Goal: Task Accomplishment & Management: Use online tool/utility

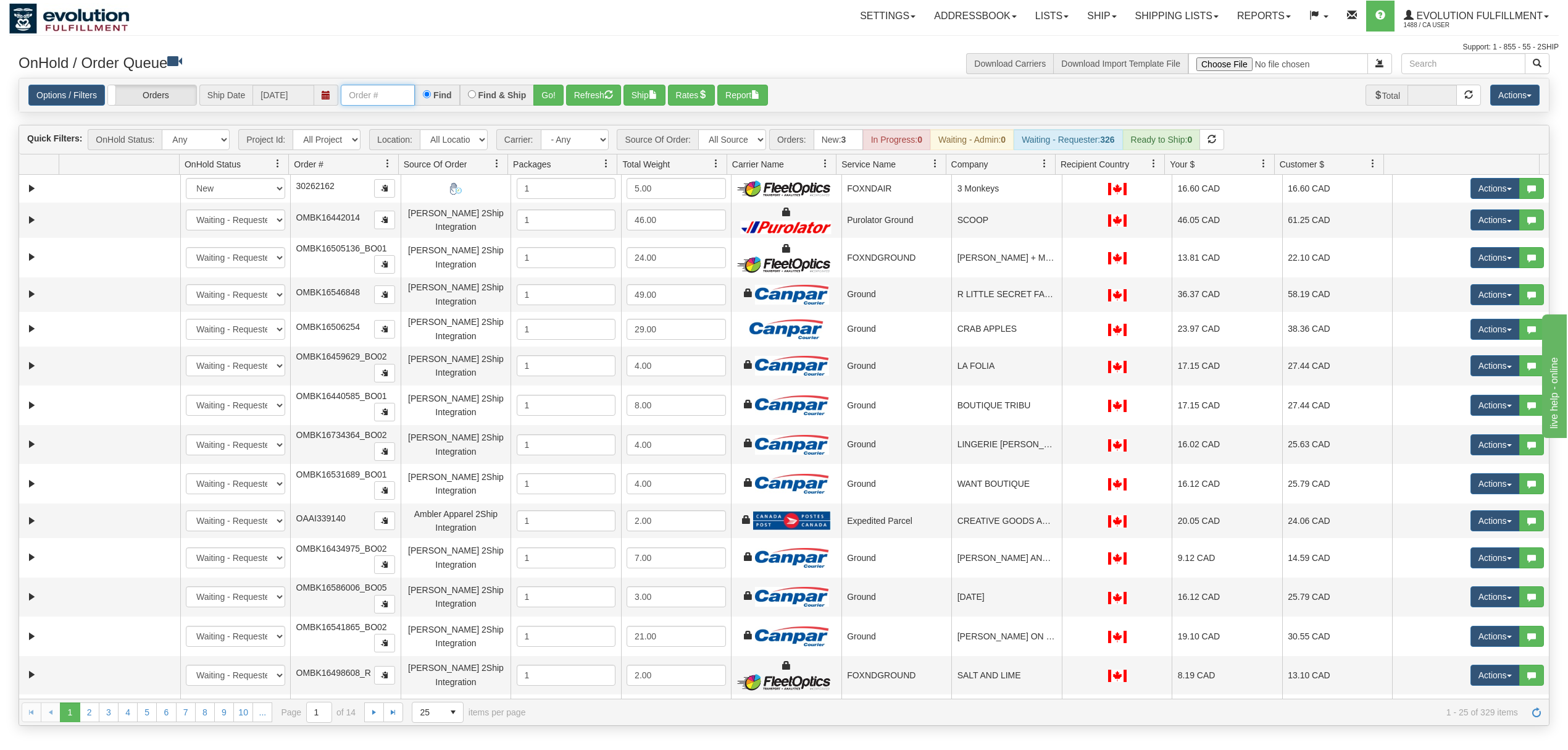
click at [379, 106] on input "text" at bounding box center [377, 95] width 74 height 21
click at [564, 96] on button "Go!" at bounding box center [548, 95] width 30 height 21
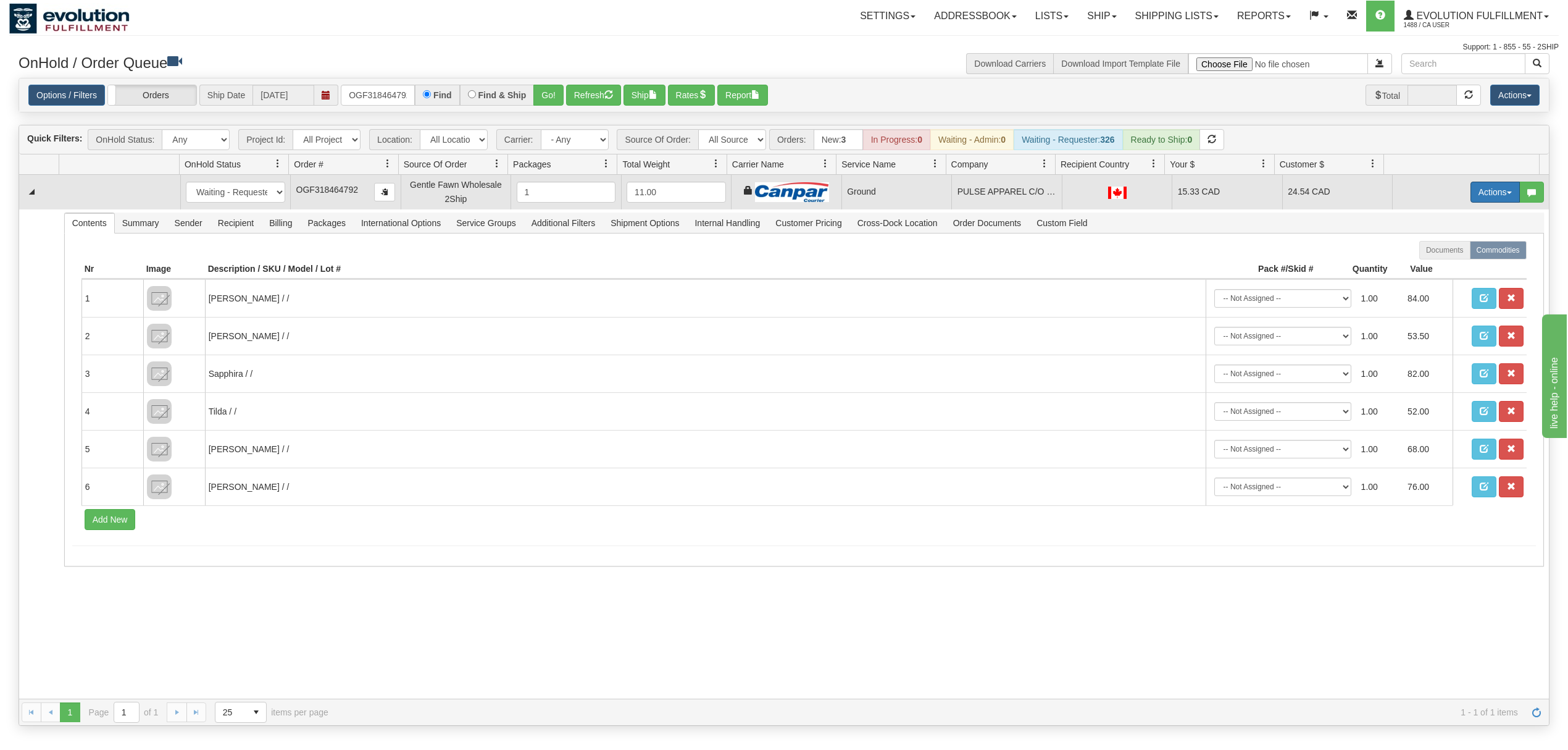
click at [1176, 191] on button "Actions" at bounding box center [1495, 192] width 49 height 21
click at [1176, 265] on span "Ship" at bounding box center [1447, 263] width 26 height 10
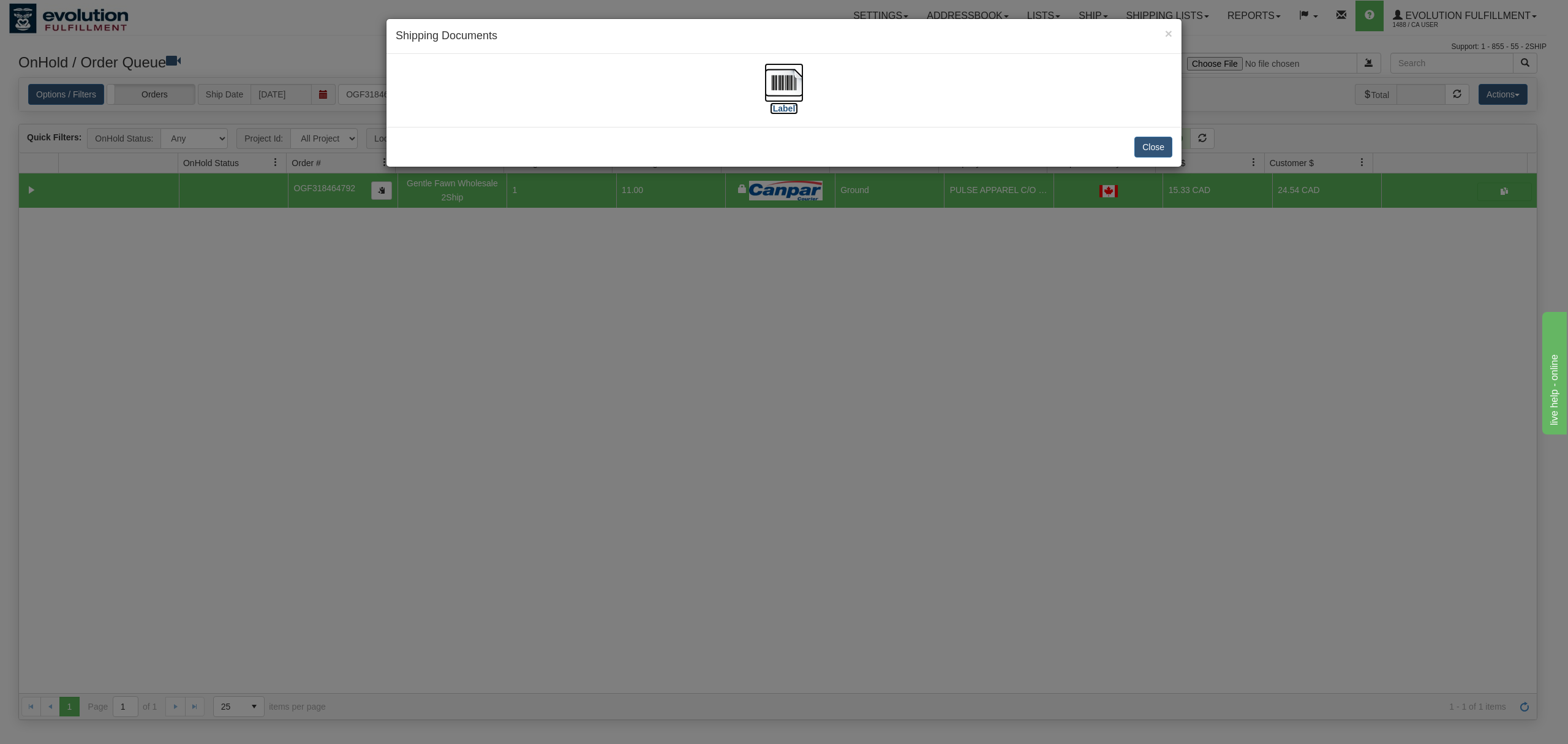
click at [789, 88] on img at bounding box center [784, 83] width 40 height 40
click at [1159, 146] on button "Close" at bounding box center [1153, 147] width 38 height 21
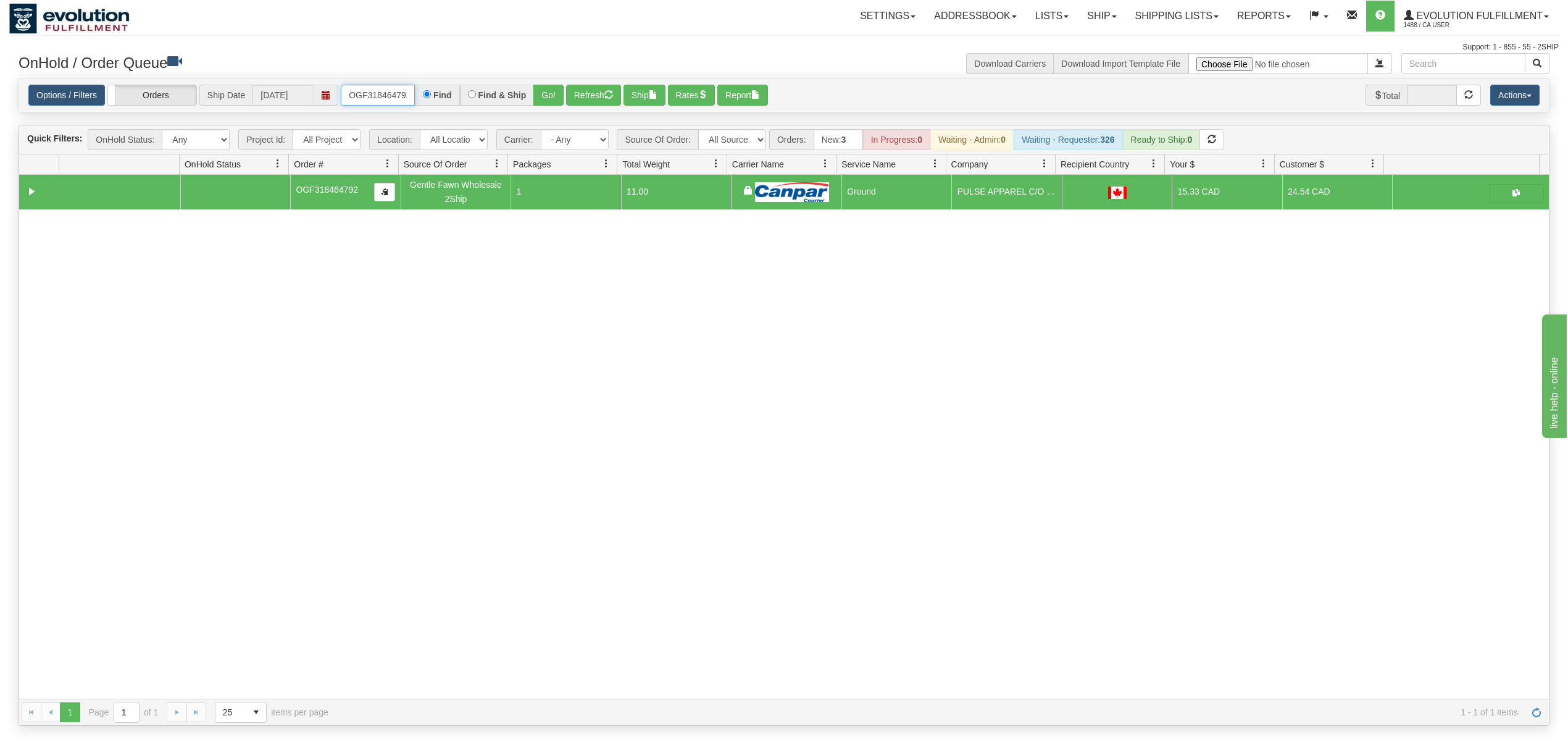
click at [398, 89] on input "OGF318464792" at bounding box center [377, 95] width 74 height 21
click at [551, 97] on button "Go!" at bounding box center [548, 95] width 30 height 21
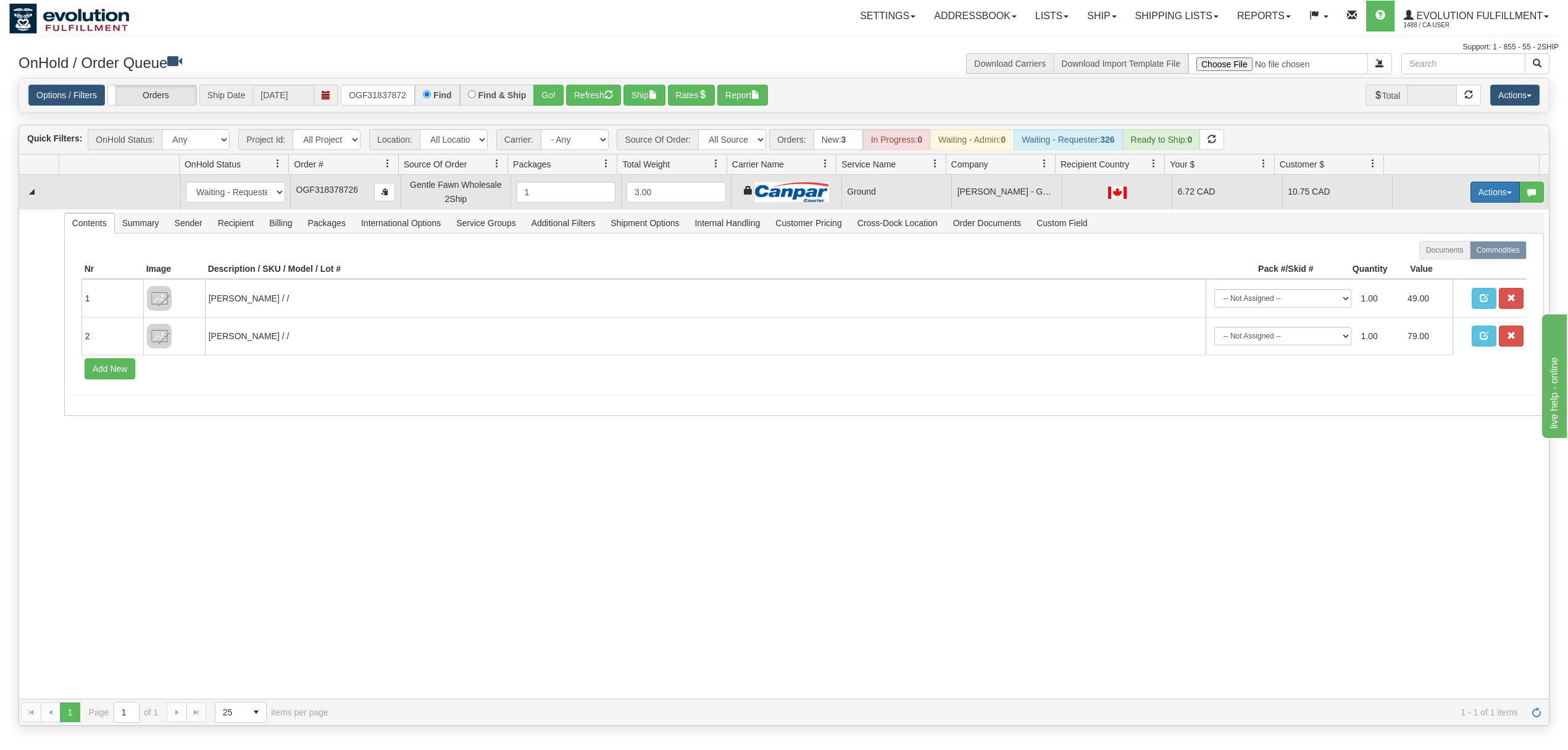
click at [1176, 196] on button "Actions" at bounding box center [1495, 192] width 49 height 21
click at [1176, 265] on span at bounding box center [1438, 263] width 9 height 9
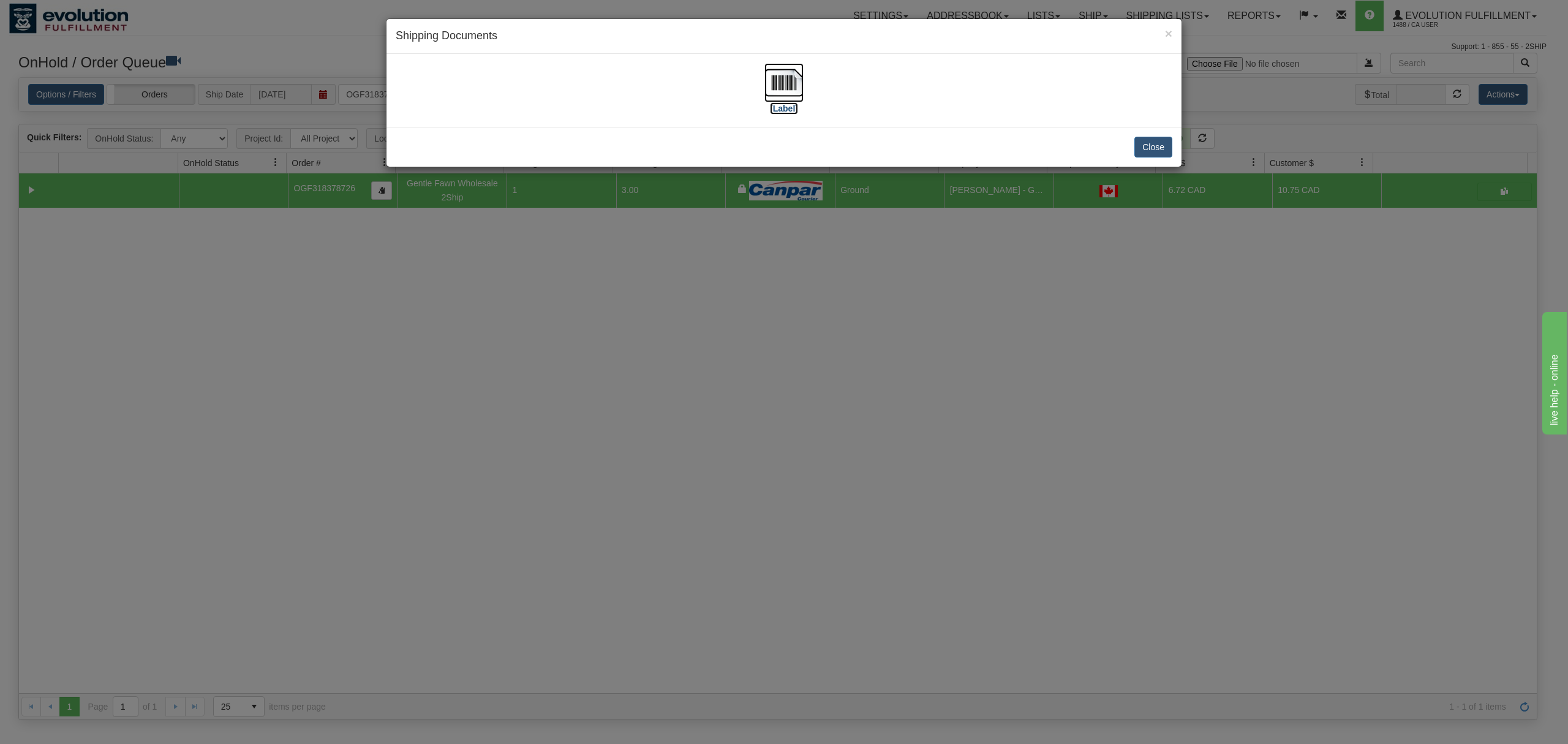
click at [775, 78] on img at bounding box center [784, 83] width 40 height 40
click at [1148, 153] on button "Close" at bounding box center [1153, 147] width 38 height 21
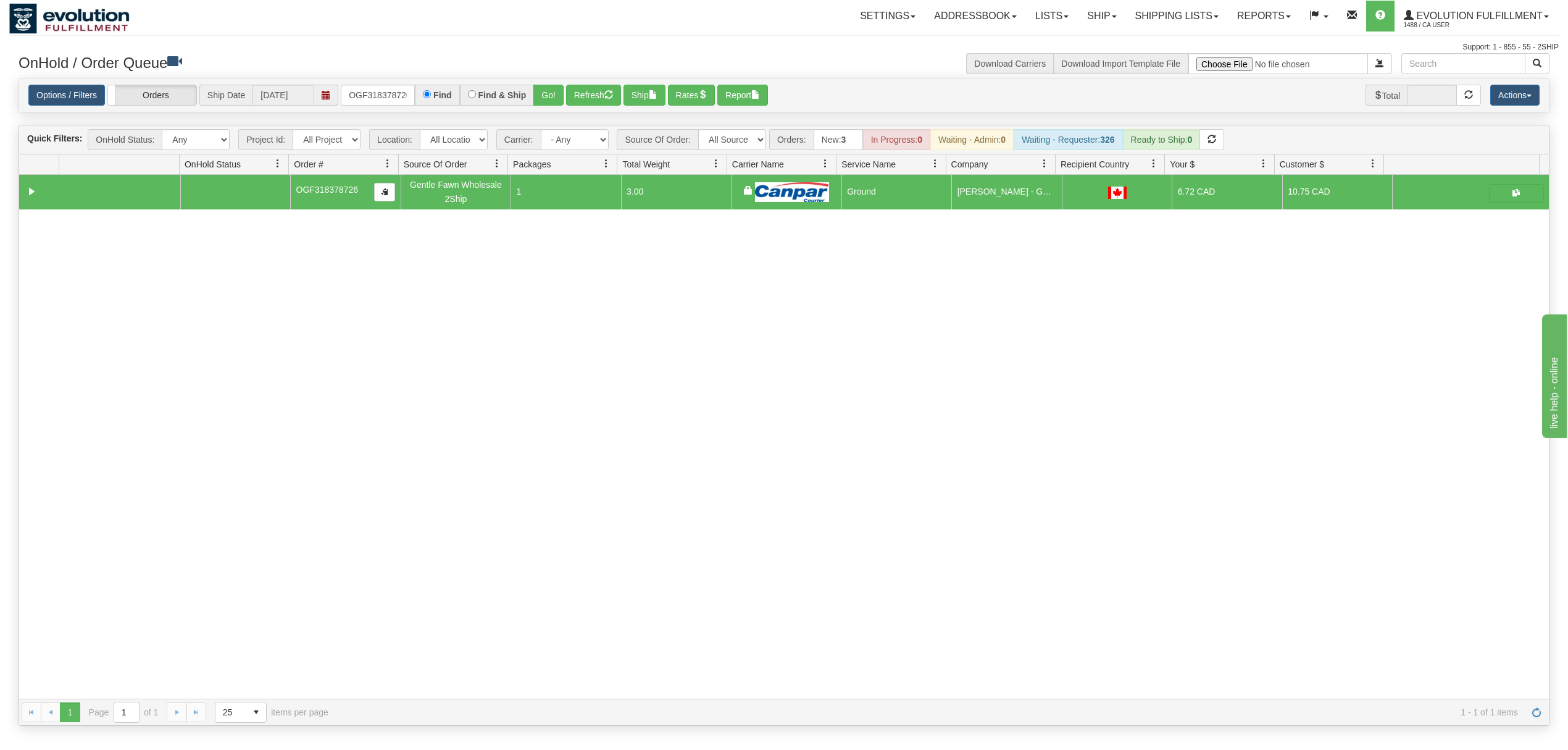
click at [362, 108] on div "Options / Filters Group Shipments Orders Ship Date [DATE] OGF318378726 Find Fin…" at bounding box center [784, 95] width 1530 height 33
click at [365, 104] on input "OGF318378726" at bounding box center [377, 95] width 74 height 21
type input "OGF317510256"
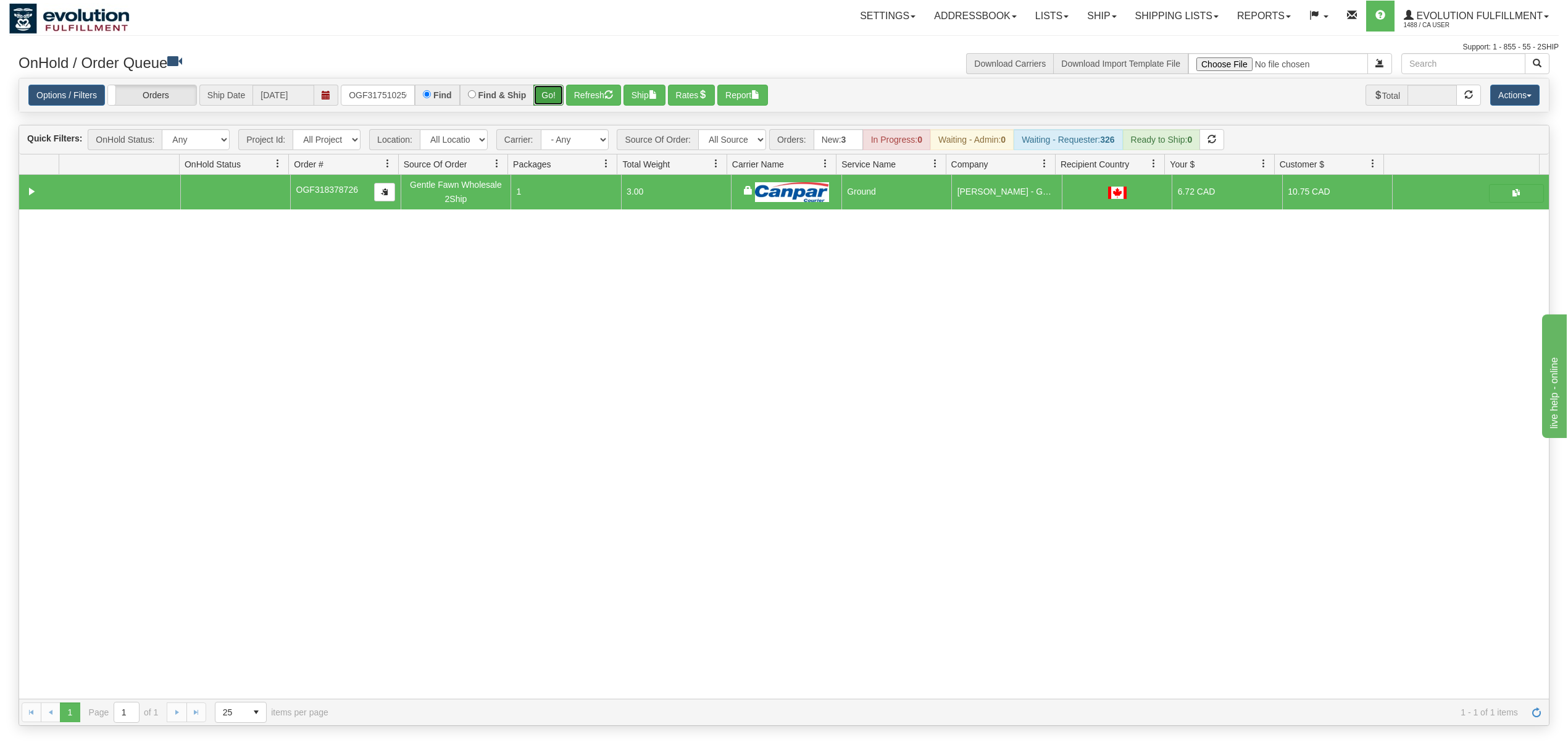
click at [557, 95] on button "Go!" at bounding box center [548, 95] width 30 height 21
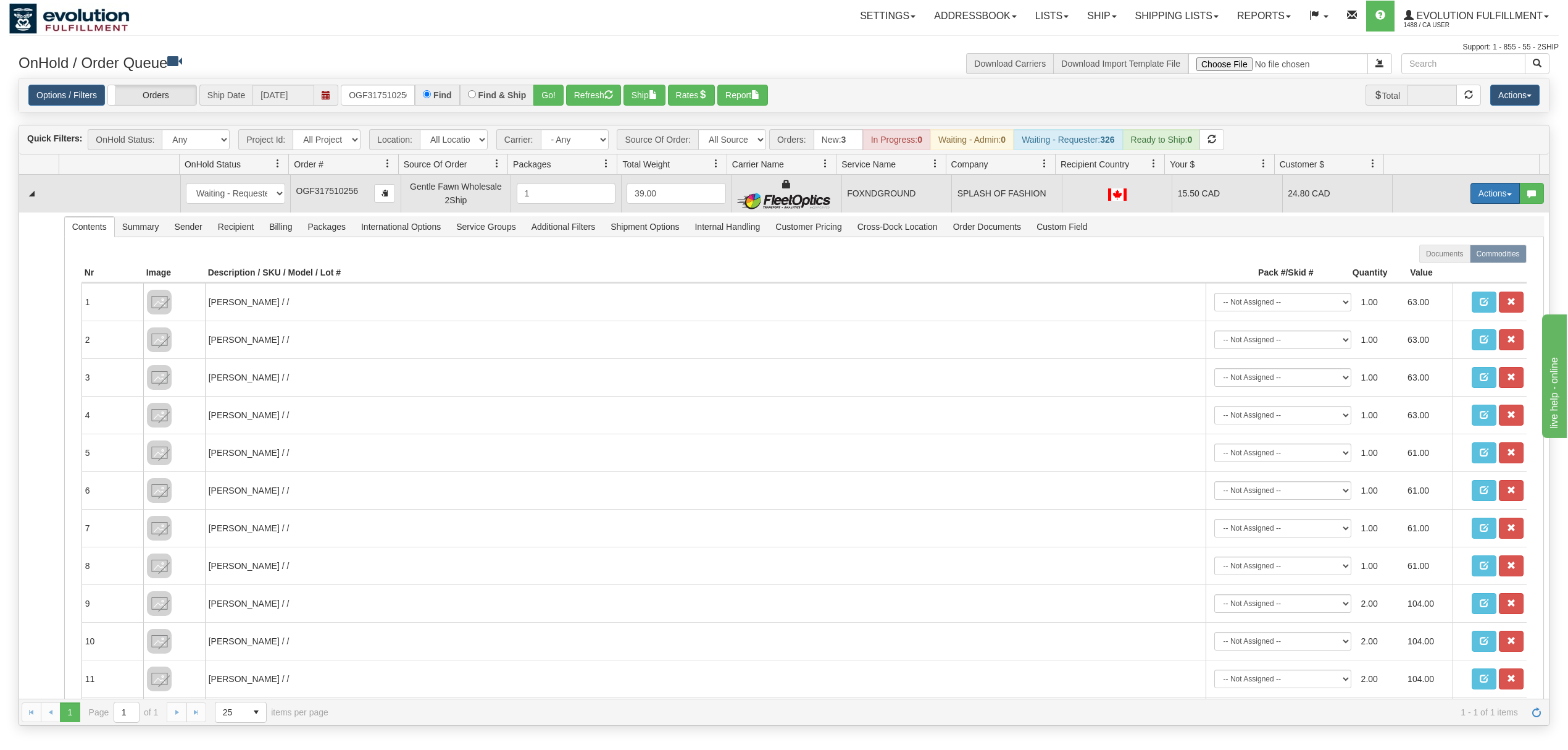
click at [1176, 201] on button "Actions" at bounding box center [1495, 194] width 49 height 21
click at [1176, 263] on link "Ship" at bounding box center [1470, 265] width 99 height 16
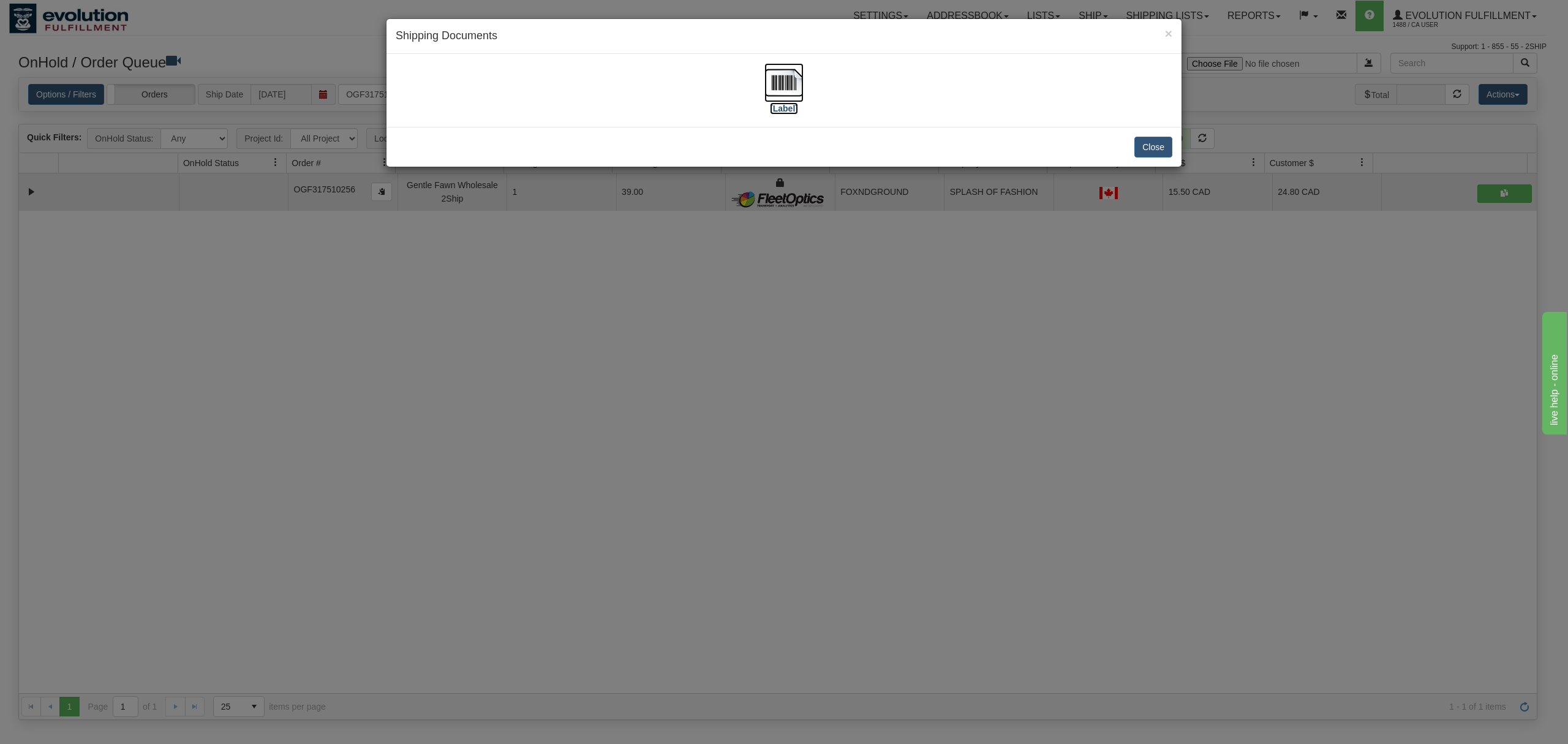
click at [782, 80] on img at bounding box center [784, 83] width 40 height 40
click at [1158, 148] on button "Close" at bounding box center [1153, 147] width 38 height 21
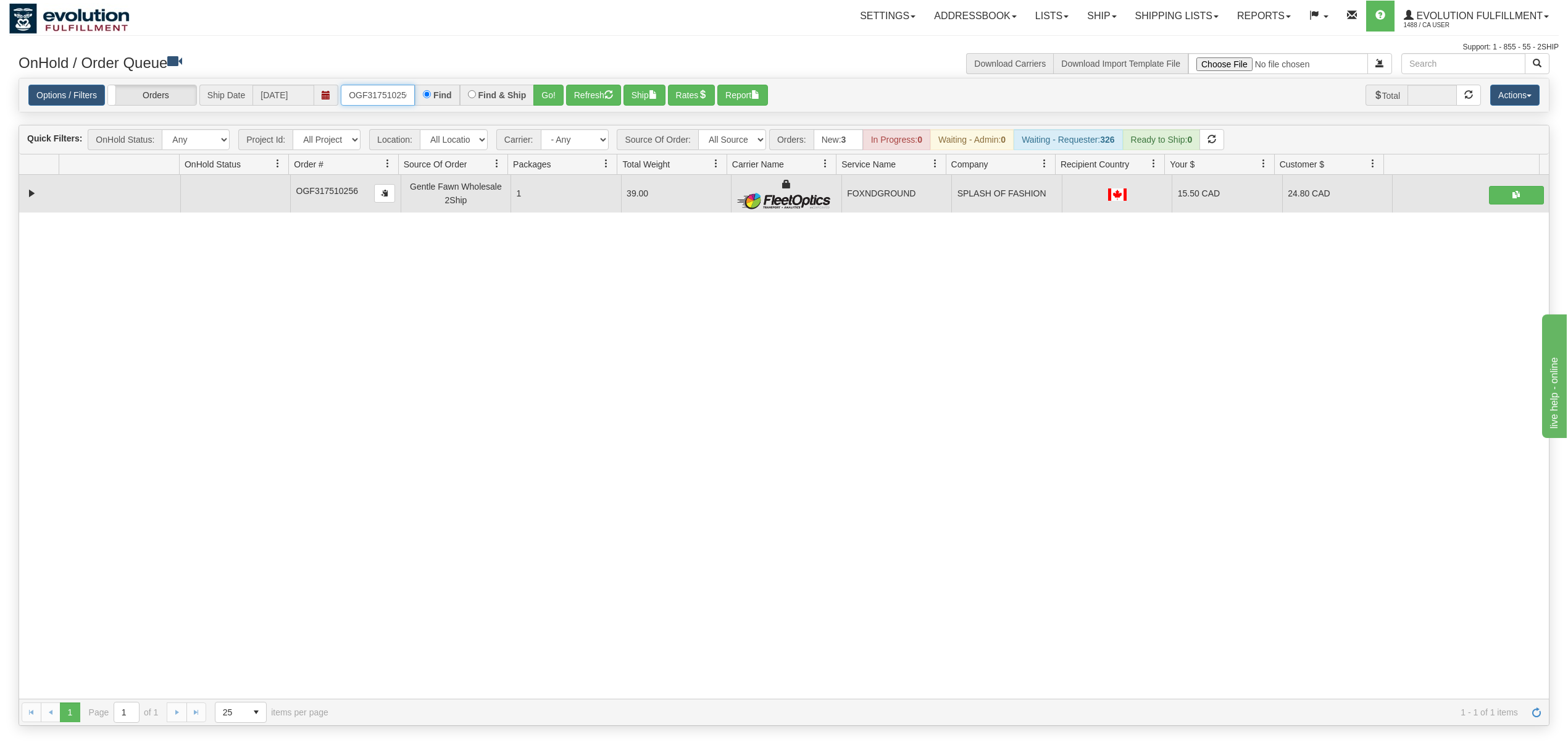
click at [378, 93] on input "OGF317510256" at bounding box center [377, 95] width 74 height 21
type input "OYATPT-903730"
click at [554, 95] on button "Go!" at bounding box center [548, 95] width 30 height 21
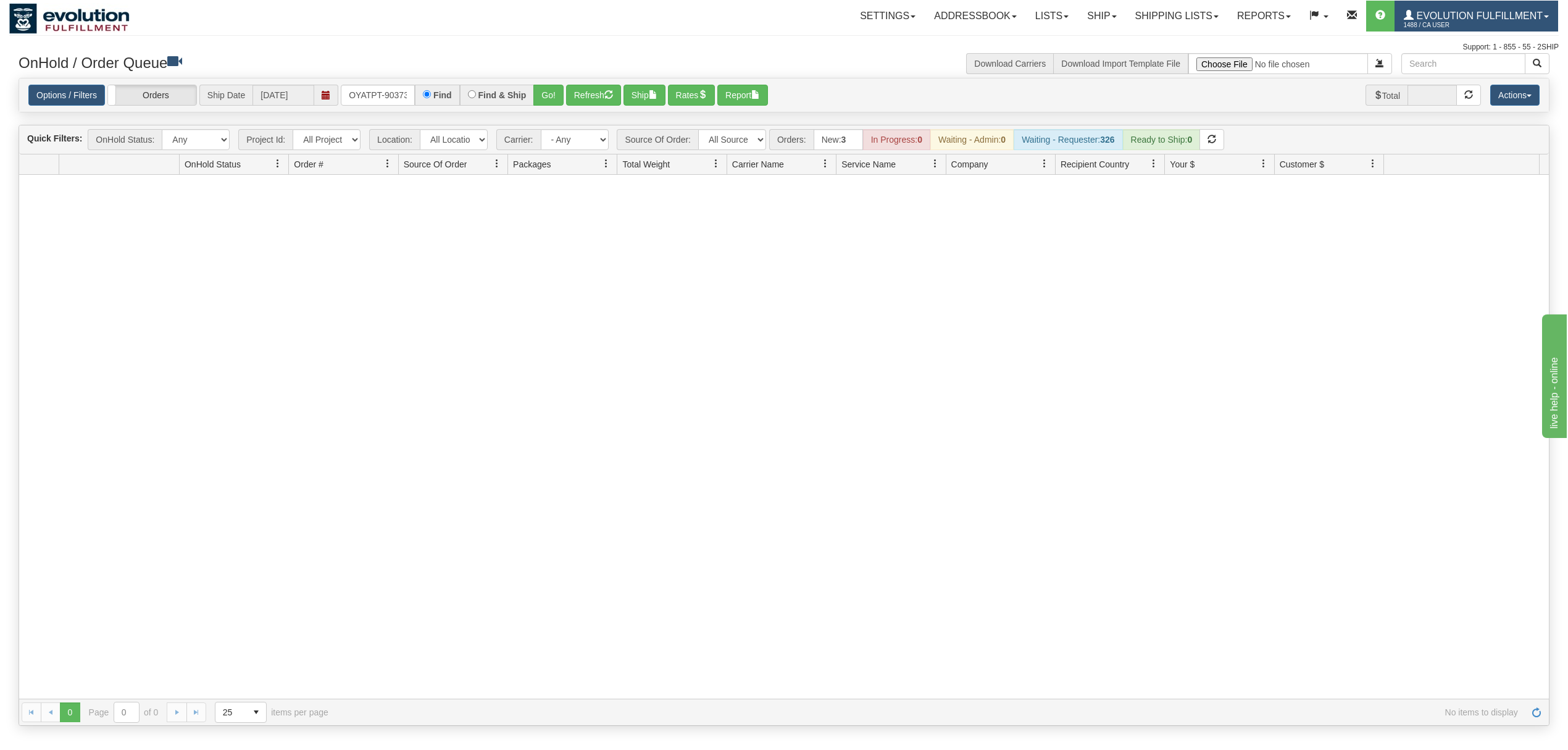
click at [1176, 11] on span "Evolution Fulfillment" at bounding box center [1479, 16] width 129 height 10
click at [1176, 76] on span "LOG OUT" at bounding box center [1476, 75] width 39 height 10
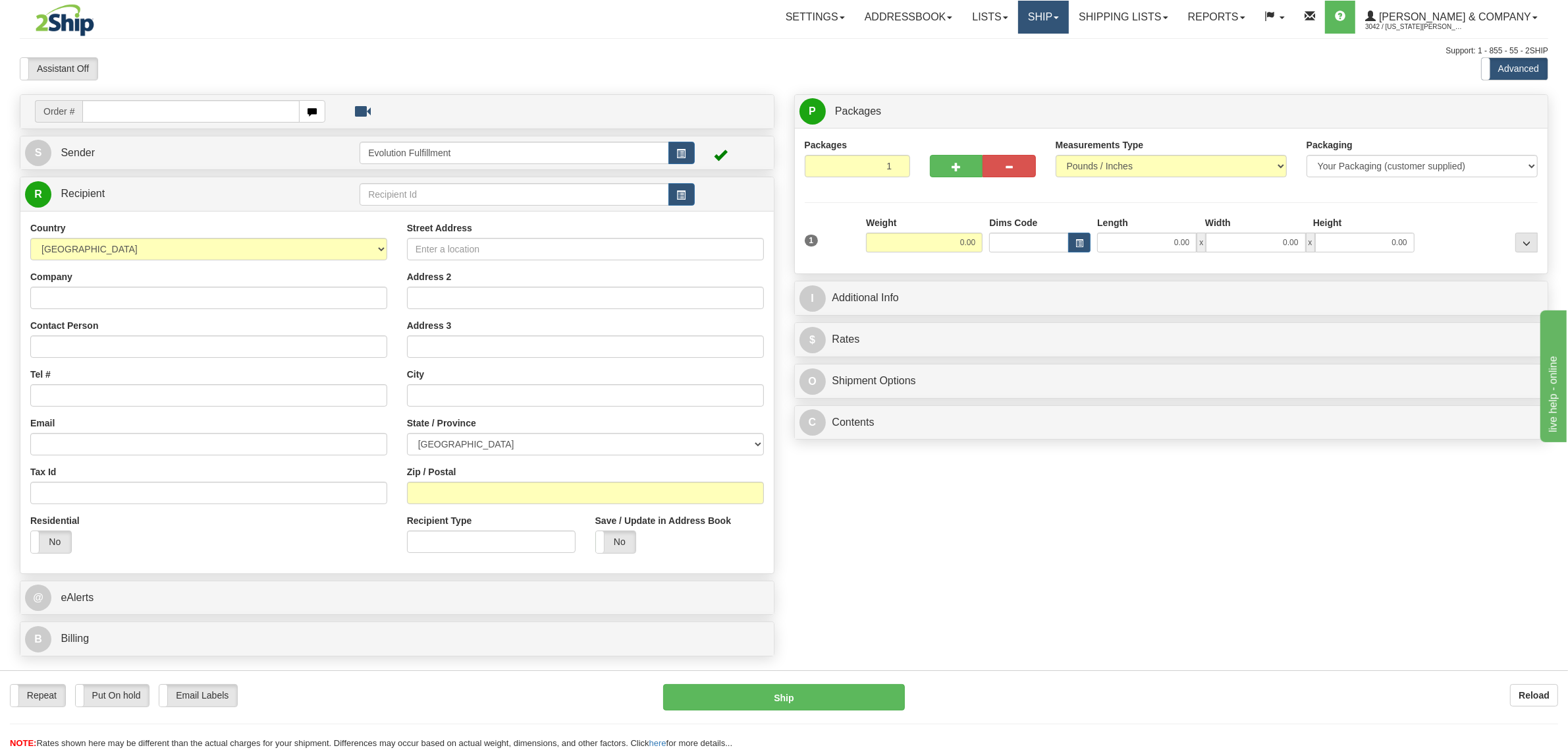
click at [1069, 6] on link "Ship" at bounding box center [1043, 18] width 51 height 33
click at [1068, 51] on link "Ship Screen" at bounding box center [1008, 46] width 119 height 18
